Goal: Information Seeking & Learning: Learn about a topic

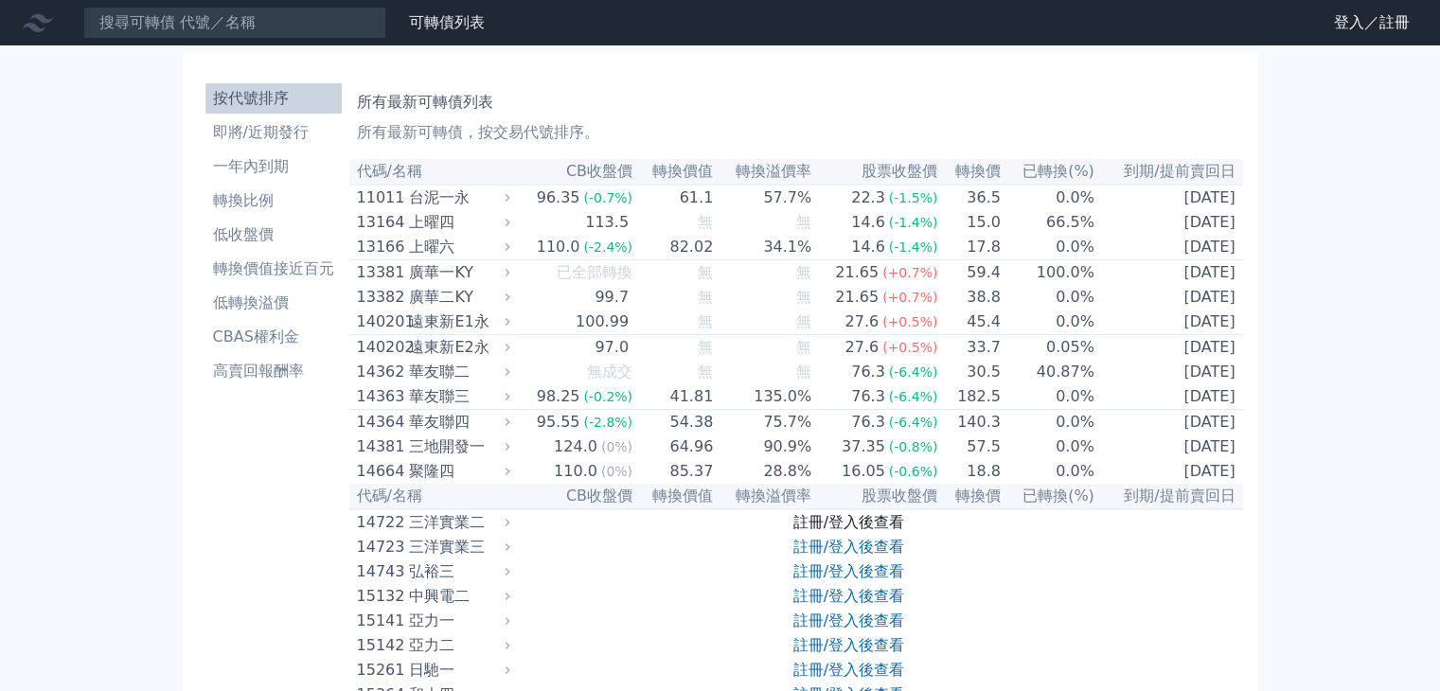
click at [868, 525] on link "註冊/登入後查看" at bounding box center [848, 522] width 111 height 18
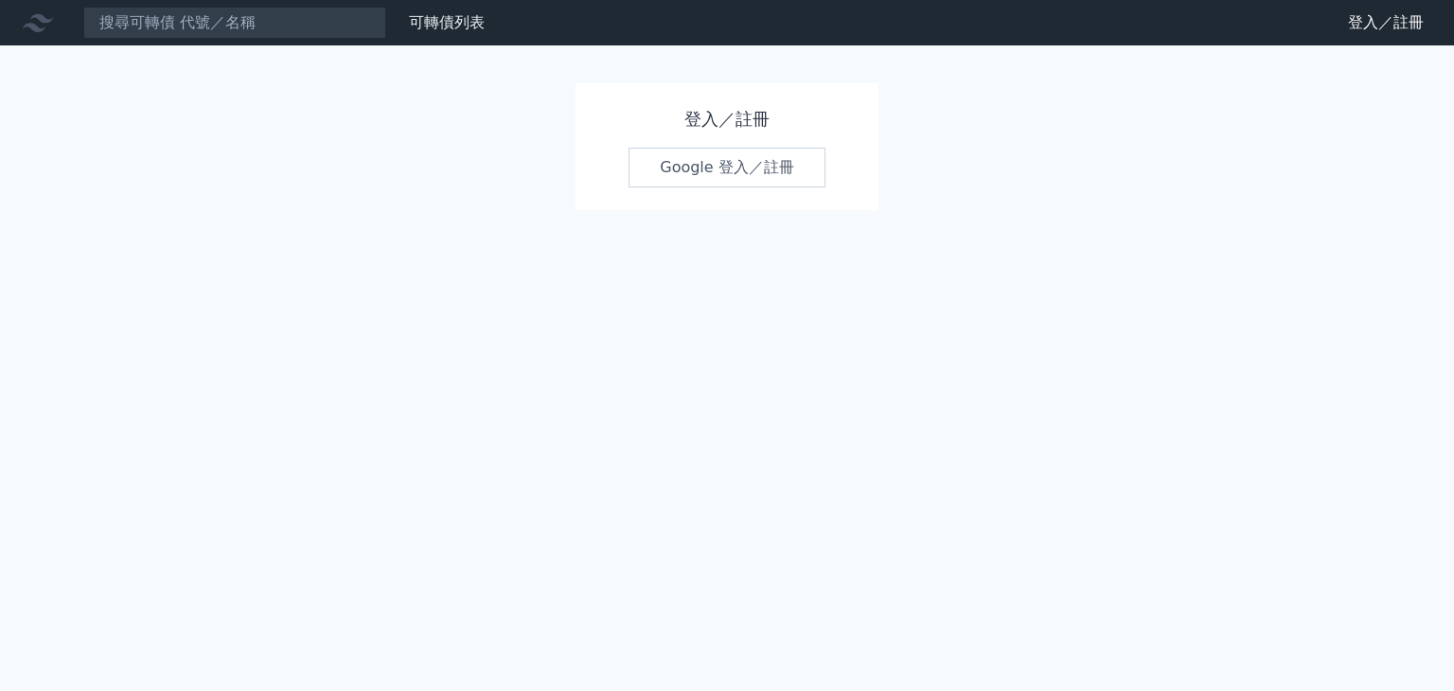
click at [570, 400] on div "可轉債列表 財務數據 可轉債列表 財務數據 登入／註冊 登入／註冊 登入／註冊 Google 登入／註冊" at bounding box center [727, 345] width 1454 height 691
click at [1111, 498] on div "可轉債列表 財務數據 可轉債列表 財務數據 登入／註冊 登入／註冊 登入／註冊 Google 登入／註冊" at bounding box center [727, 345] width 1454 height 691
click at [1109, 491] on div "可轉債列表 財務數據 可轉債列表 財務數據 登入／註冊 登入／註冊 登入／註冊 Google 登入／註冊" at bounding box center [727, 345] width 1454 height 691
click at [107, 13] on input at bounding box center [234, 23] width 303 height 32
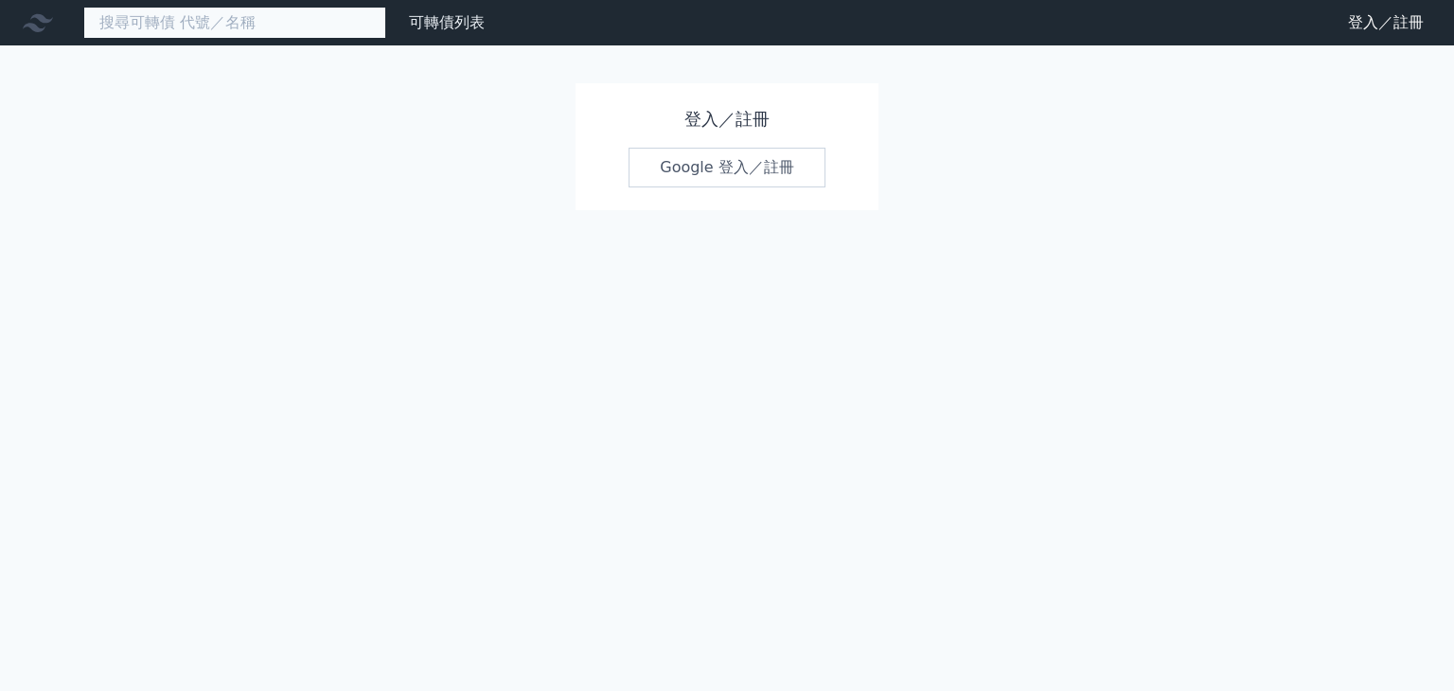
click at [159, 29] on input at bounding box center [234, 23] width 303 height 32
drag, startPoint x: 814, startPoint y: 565, endPoint x: 803, endPoint y: 535, distance: 32.4
click at [811, 556] on div "可轉債列表 財務數據 可轉債列表 財務數據 登入／註冊 登入／註冊 登入／註冊 Google 登入／註冊" at bounding box center [727, 345] width 1454 height 691
click at [950, 521] on div "可轉債列表 財務數據 可轉債列表 財務數據 登入／註冊 登入／註冊 登入／註冊 Google 登入／註冊" at bounding box center [727, 345] width 1454 height 691
click at [124, 22] on input at bounding box center [234, 23] width 303 height 32
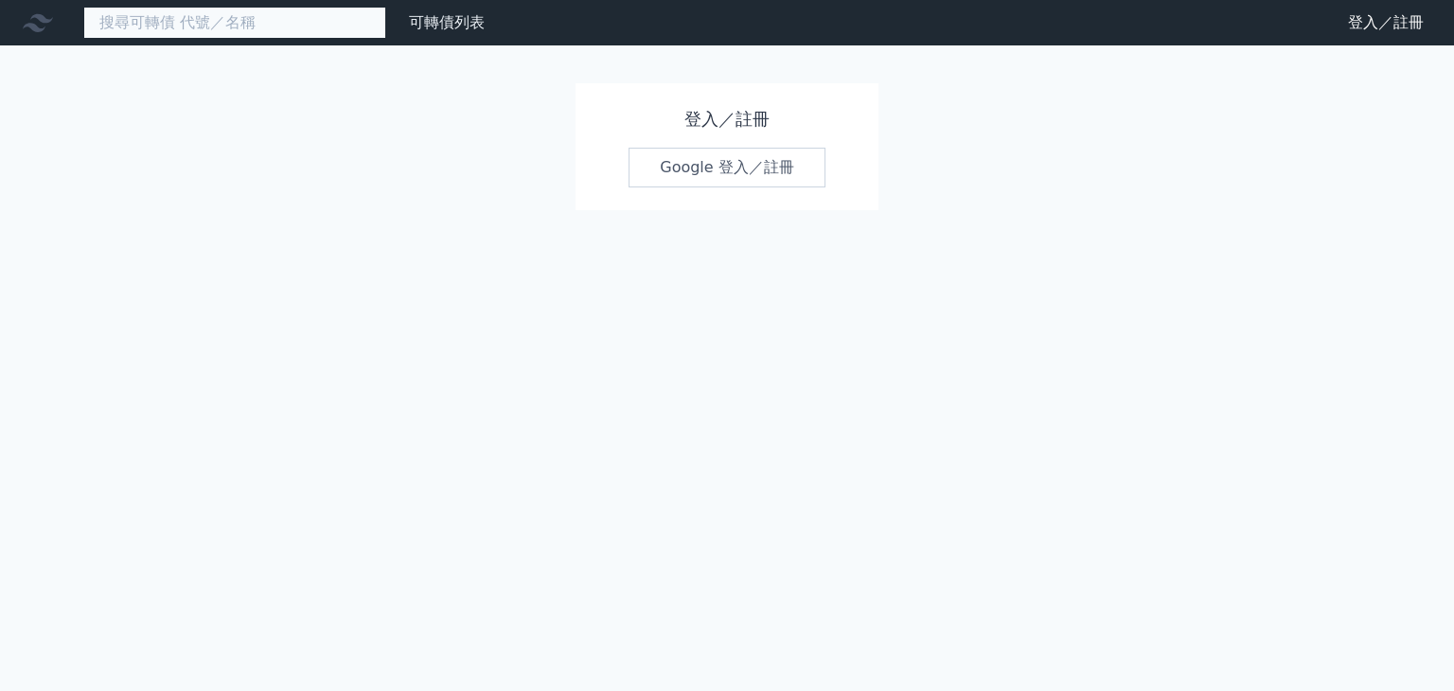
click at [125, 20] on input at bounding box center [234, 23] width 303 height 32
click at [647, 447] on div "可轉債列表 財務數據 可轉債列表 財務數據 登入／註冊 登入／註冊 登入／註冊 Google 登入／註冊" at bounding box center [727, 345] width 1454 height 691
click at [731, 168] on link "Google 登入／註冊" at bounding box center [727, 168] width 197 height 40
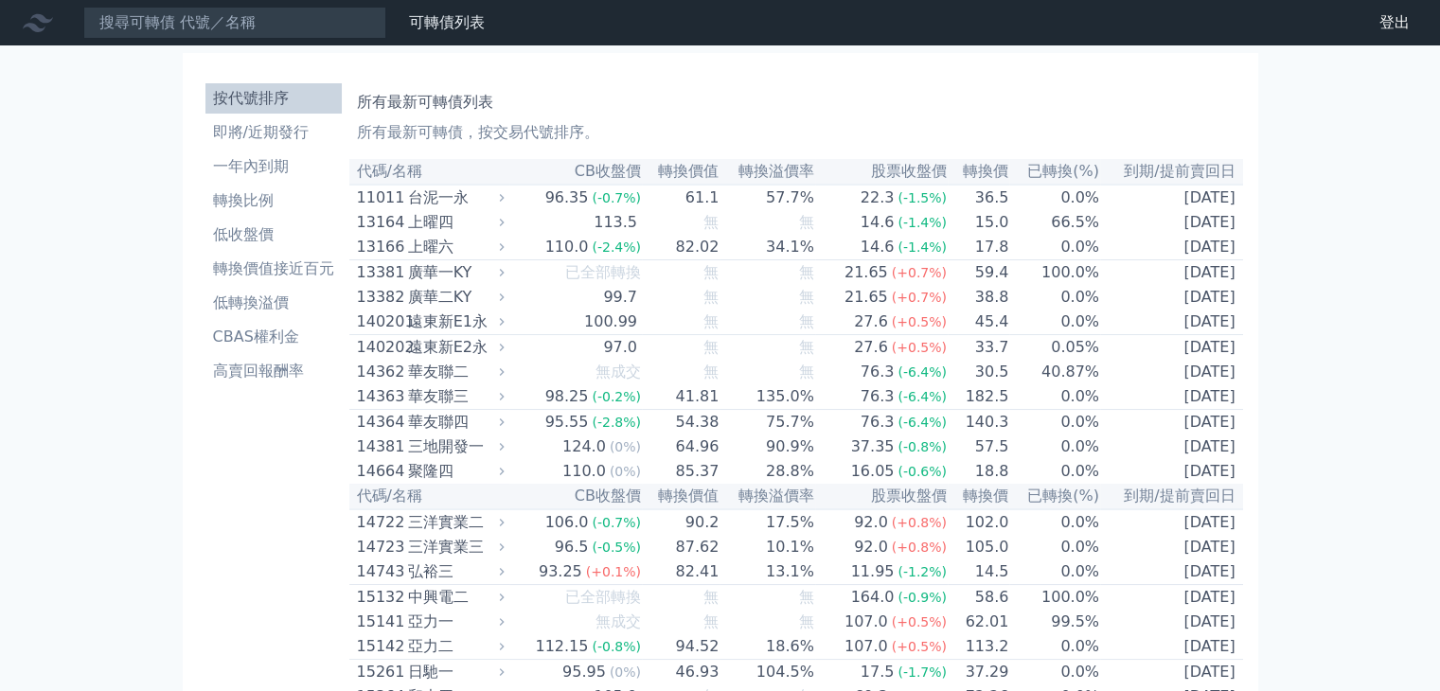
click at [883, 372] on div "76.3" at bounding box center [878, 372] width 42 height 23
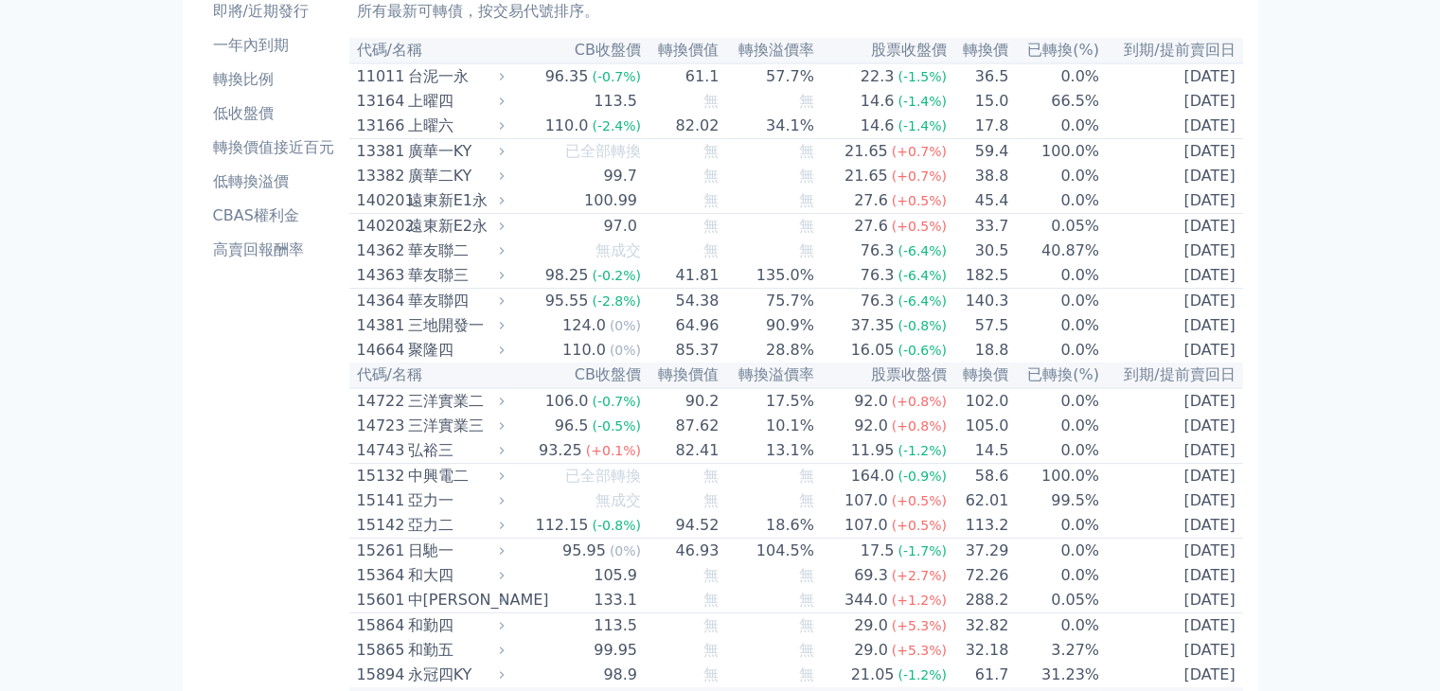
scroll to position [157, 0]
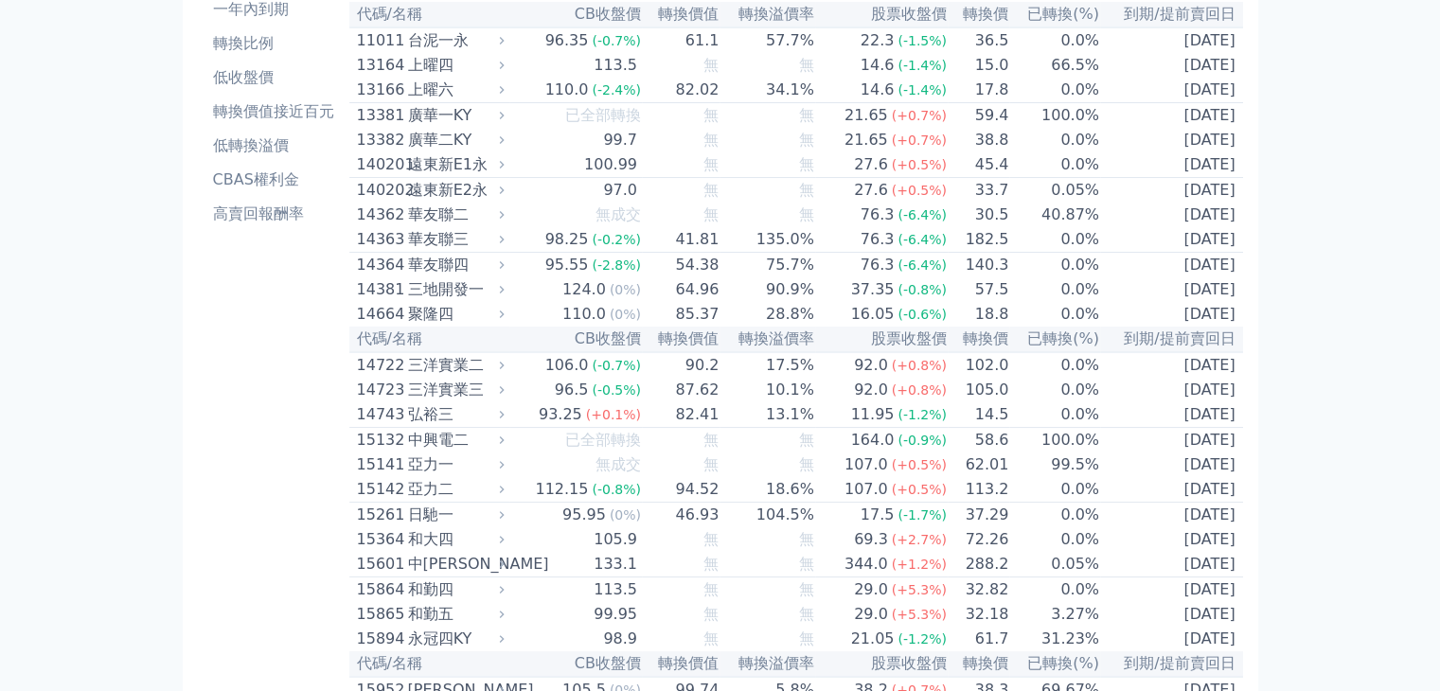
click at [710, 520] on td "46.93" at bounding box center [681, 516] width 78 height 26
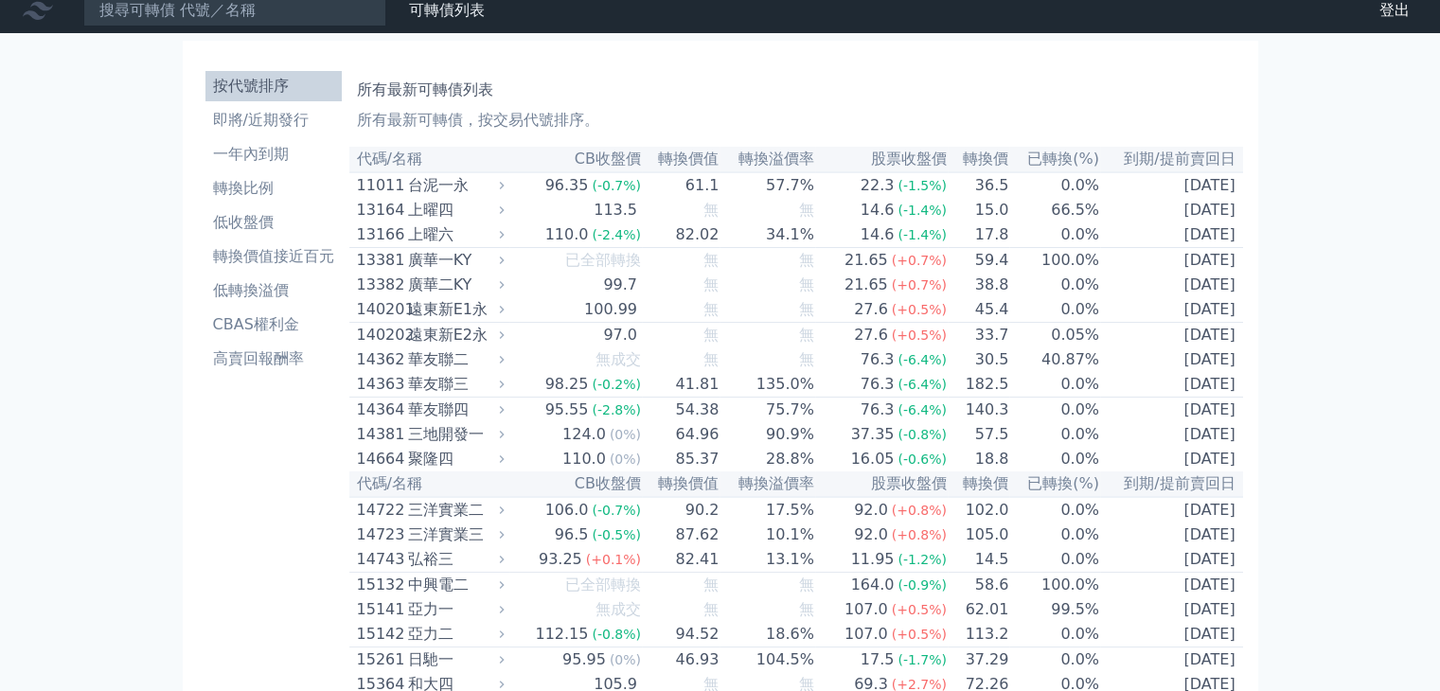
scroll to position [0, 0]
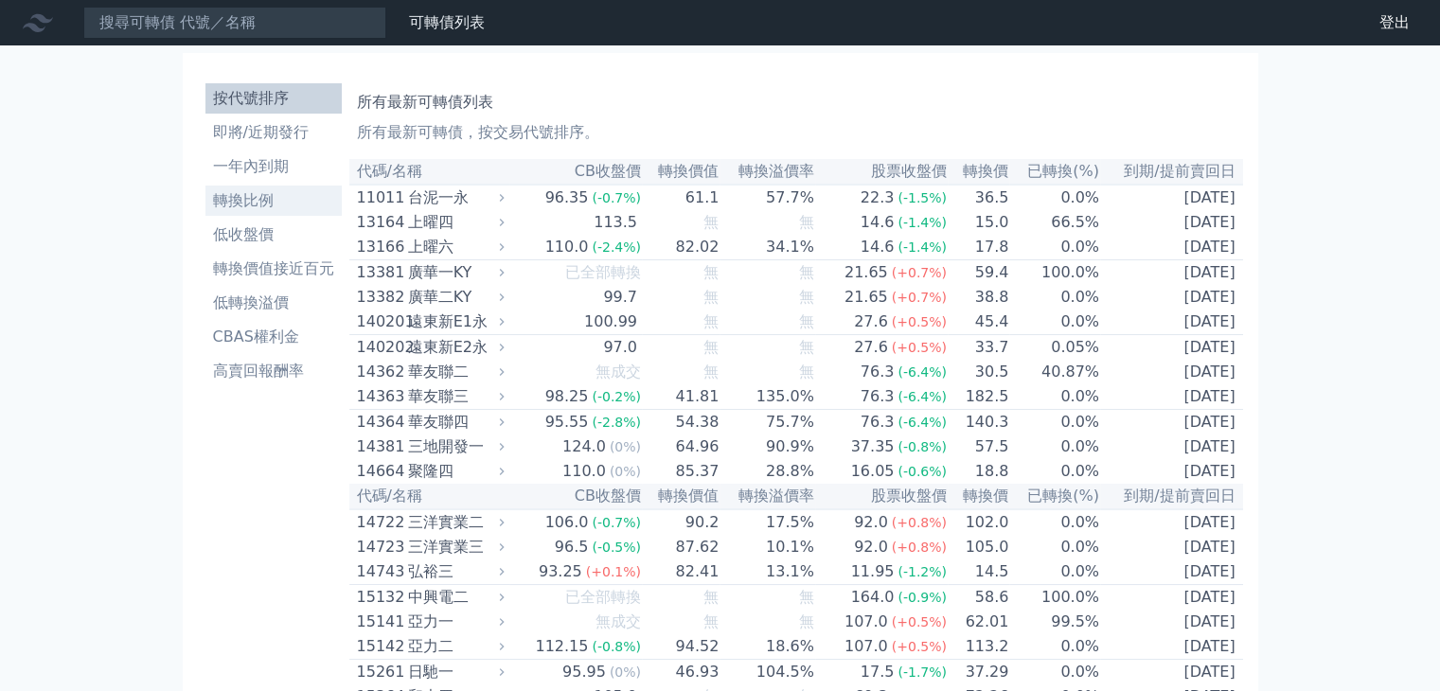
click at [245, 203] on li "轉換比例" at bounding box center [273, 200] width 136 height 23
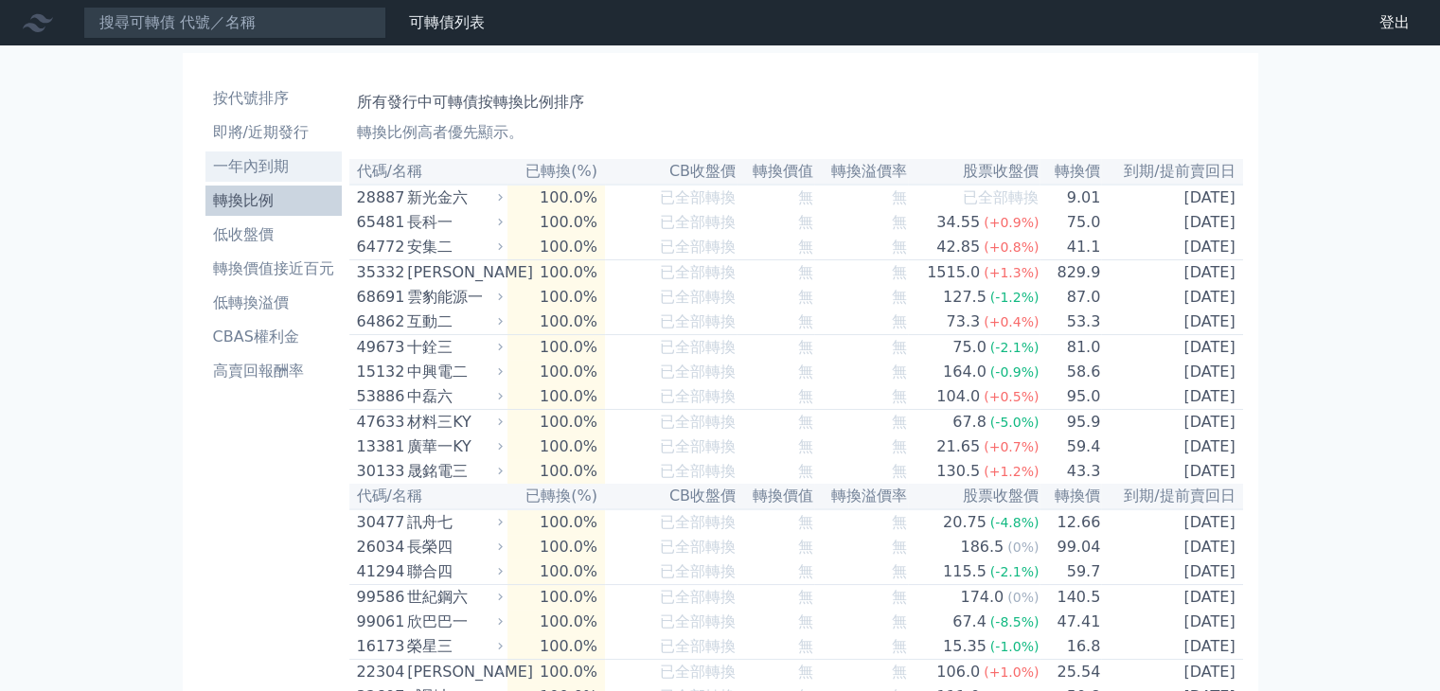
click at [265, 167] on li "一年內到期" at bounding box center [273, 166] width 136 height 23
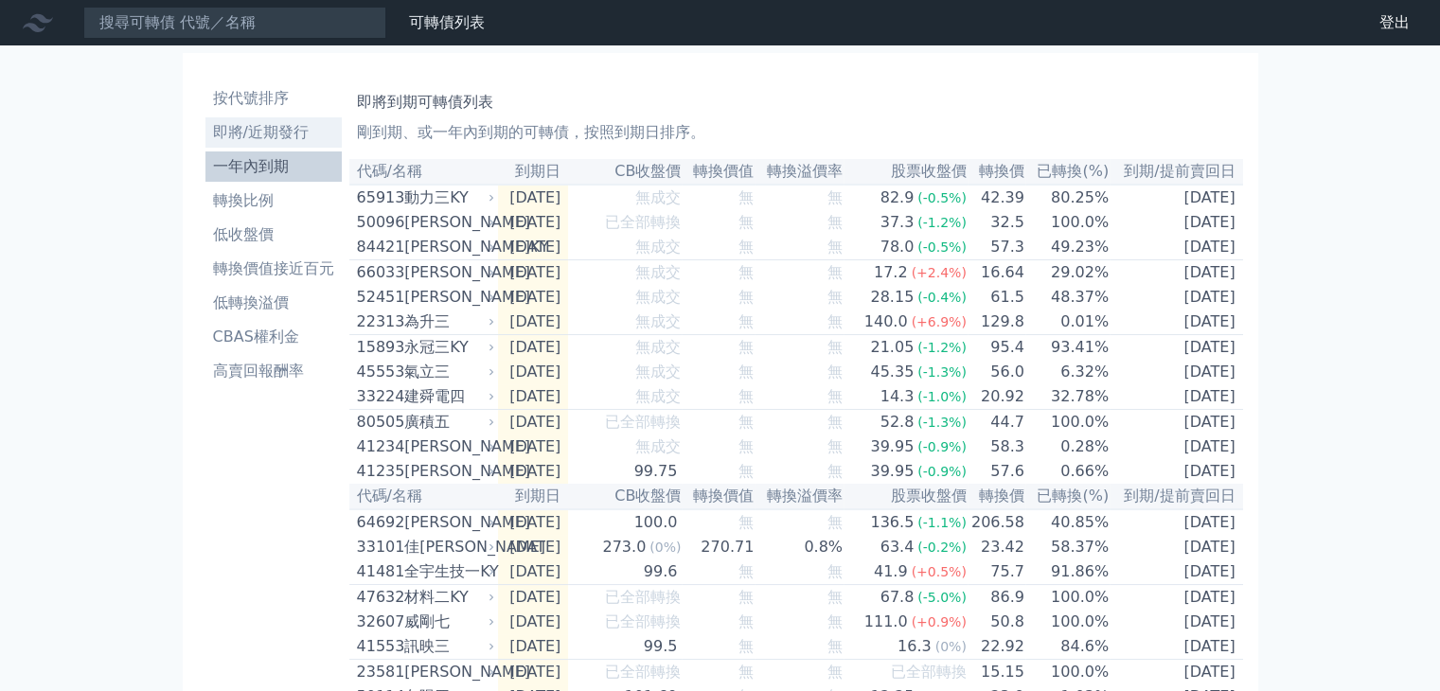
click at [281, 131] on li "即將/近期發行" at bounding box center [273, 132] width 136 height 23
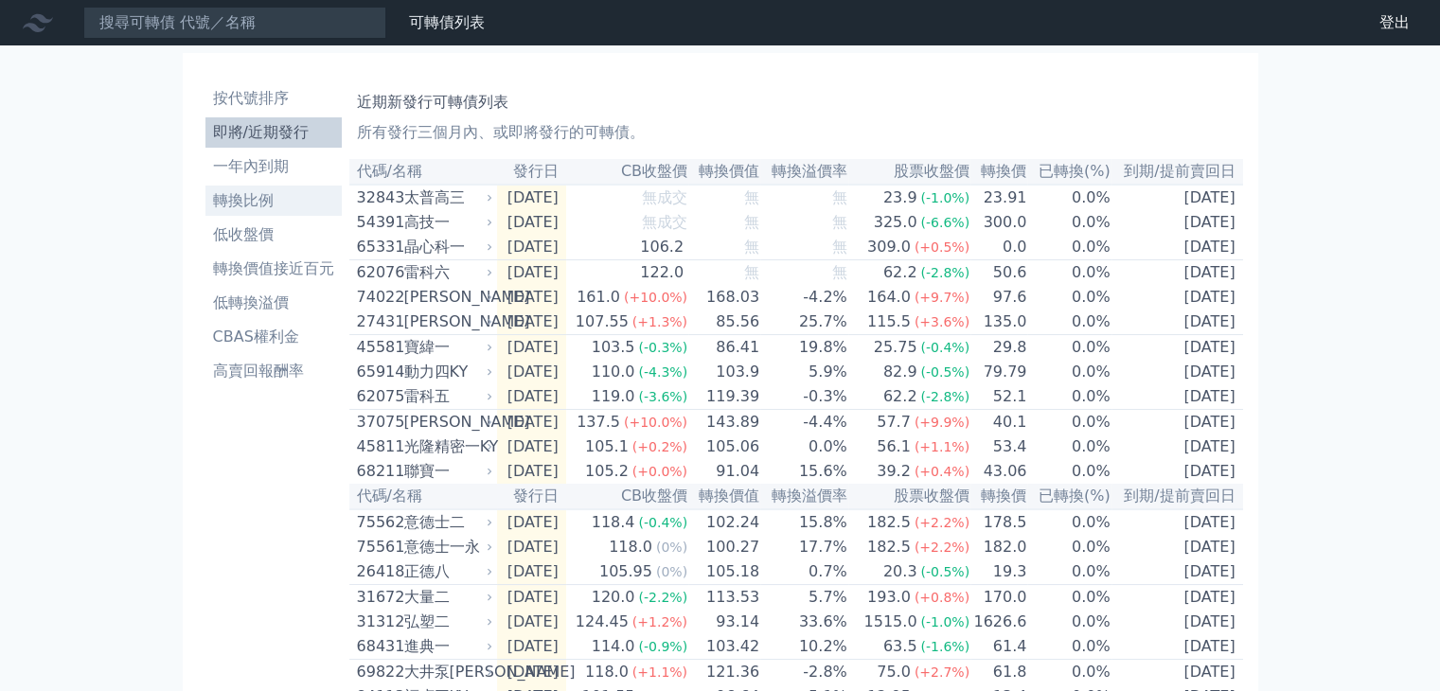
click at [275, 208] on li "轉換比例" at bounding box center [273, 200] width 136 height 23
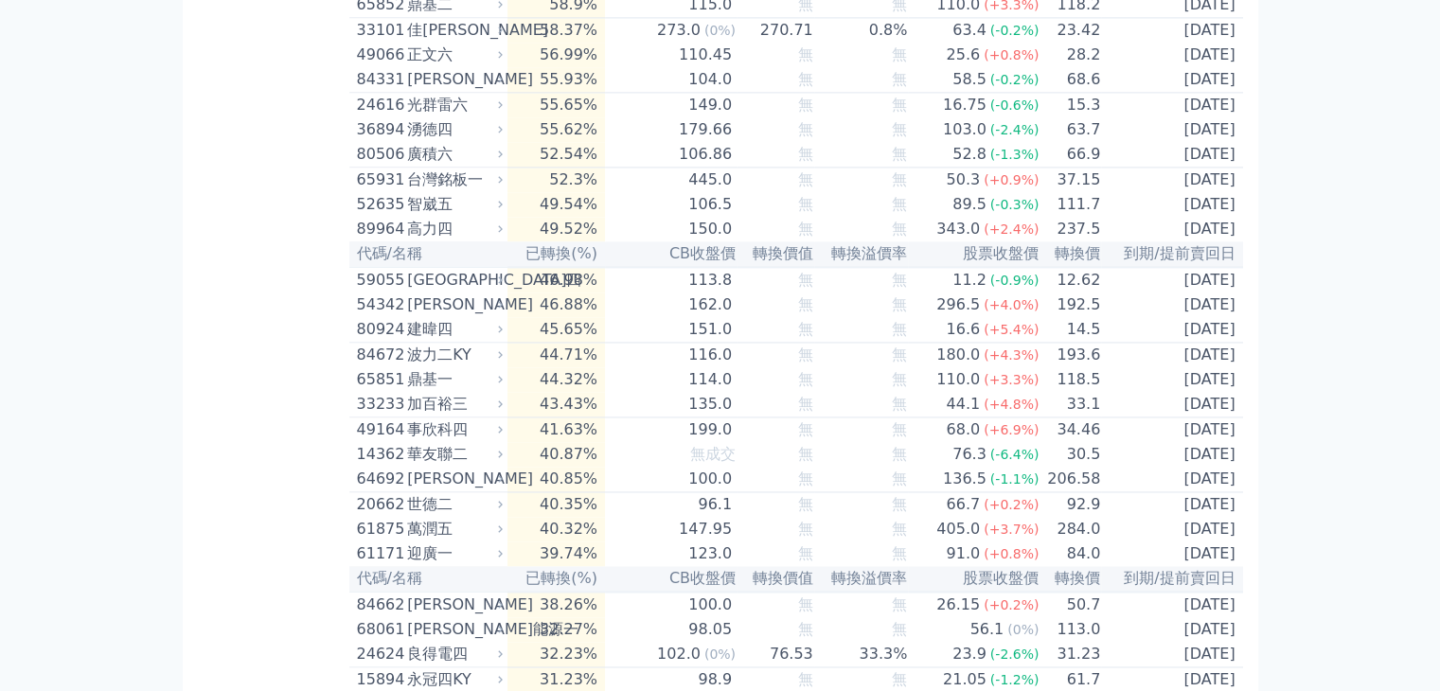
scroll to position [2998, 0]
